Goal: Task Accomplishment & Management: Manage account settings

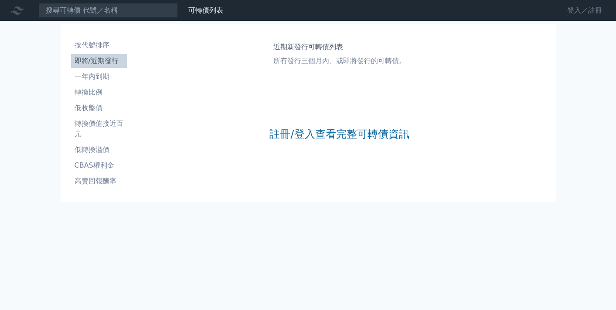
click at [587, 8] on link "登入／註冊" at bounding box center [584, 10] width 49 height 14
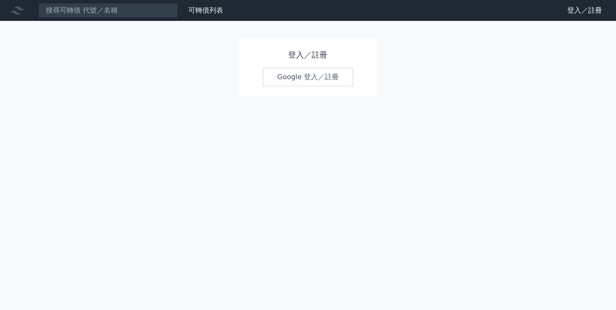
click at [306, 78] on link "Google 登入／註冊" at bounding box center [308, 77] width 91 height 18
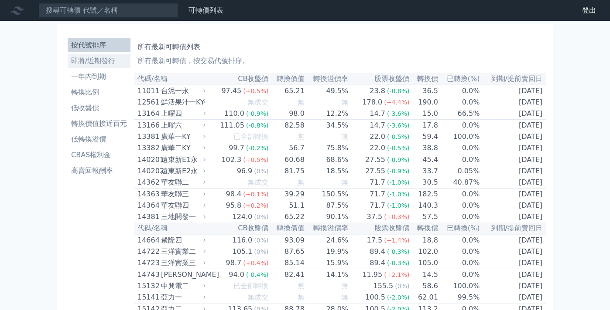
click at [88, 64] on li "即將/近期發行" at bounding box center [99, 61] width 63 height 10
